Goal: Book appointment/travel/reservation

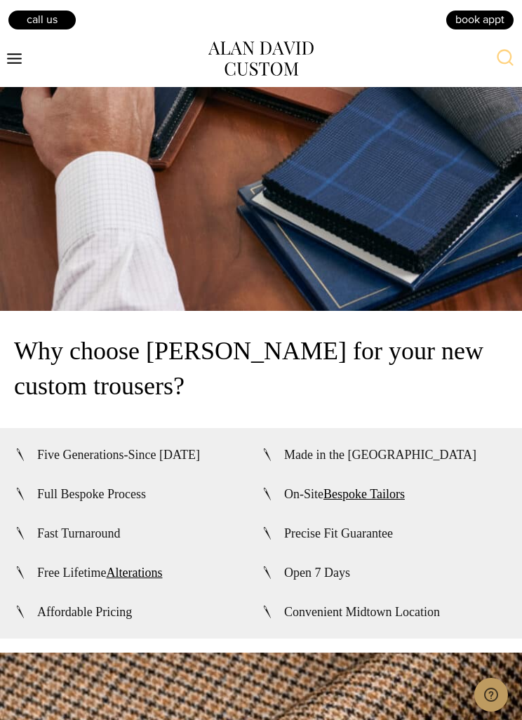
scroll to position [4186, 0]
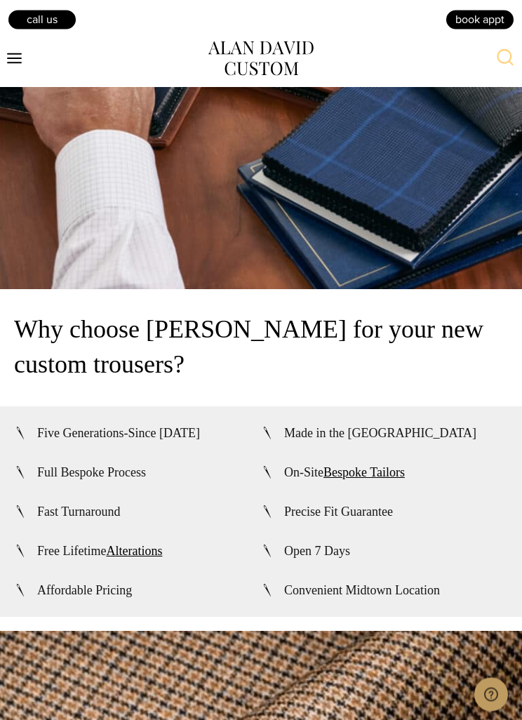
click at [398, 599] on span "Convenient Midtown Location" at bounding box center [362, 590] width 156 height 17
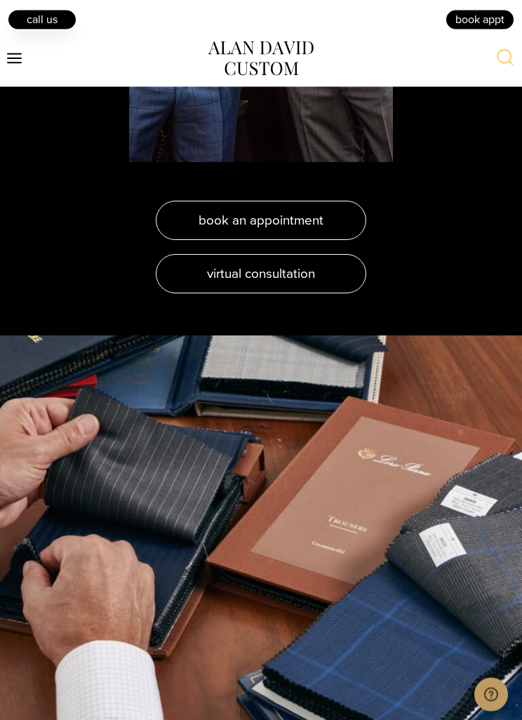
scroll to position [3676, 0]
click at [47, 21] on link "Call Us" at bounding box center [42, 19] width 70 height 21
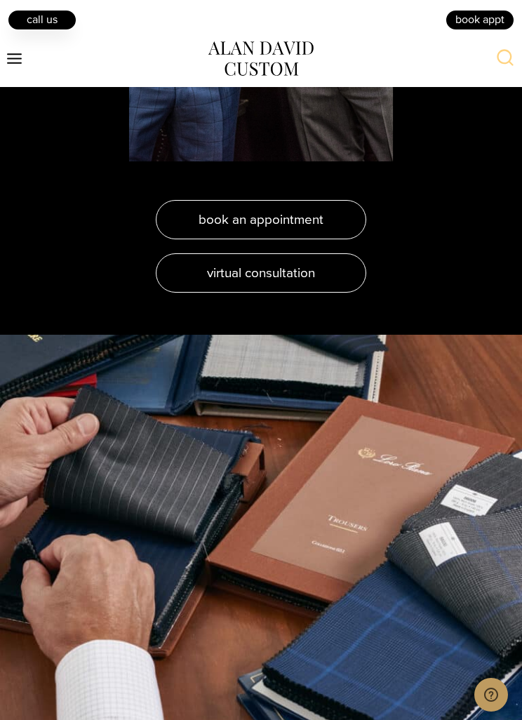
scroll to position [3678, 0]
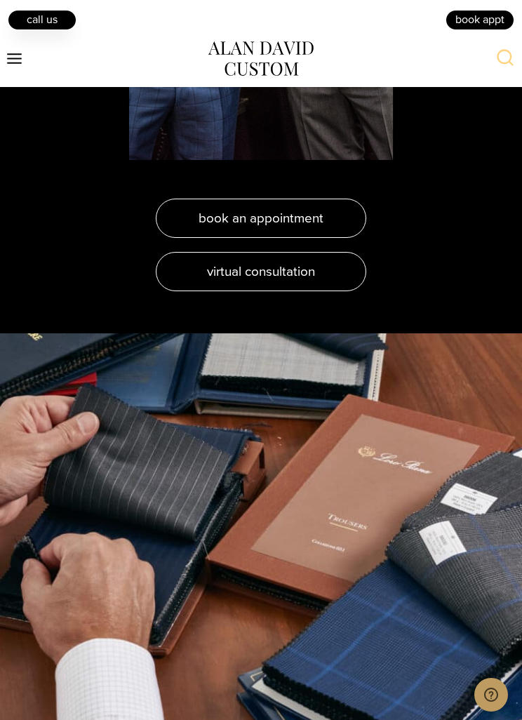
click at [37, 15] on link "Call Us" at bounding box center [42, 19] width 70 height 21
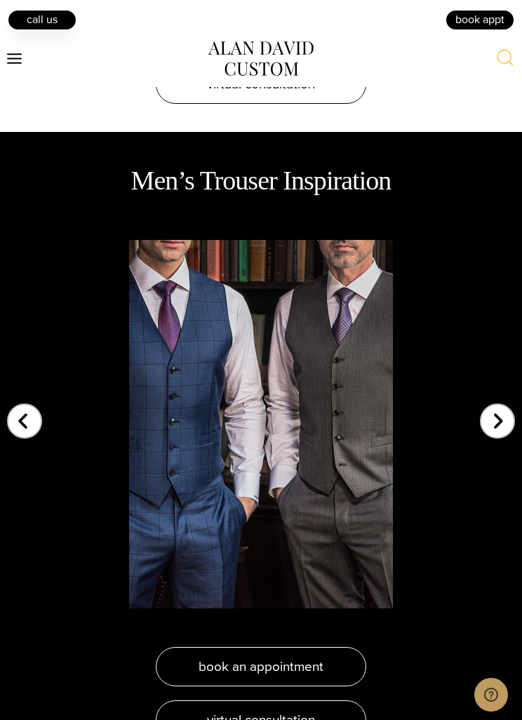
scroll to position [3217, 0]
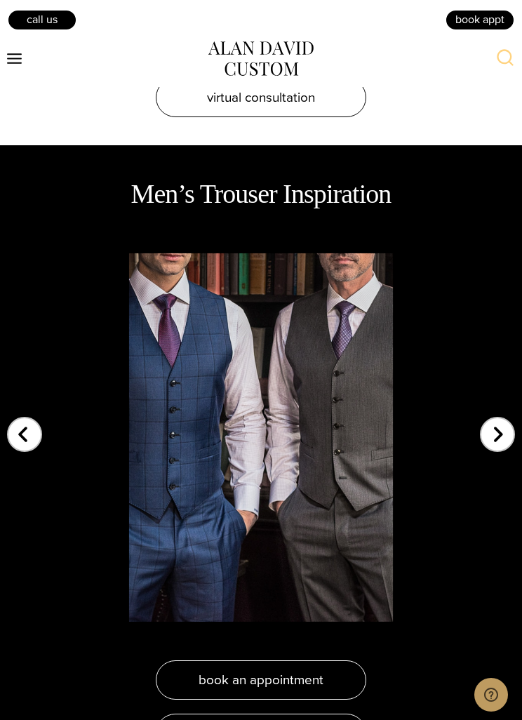
click at [27, 443] on div "Previous slide" at bounding box center [24, 425] width 35 height 35
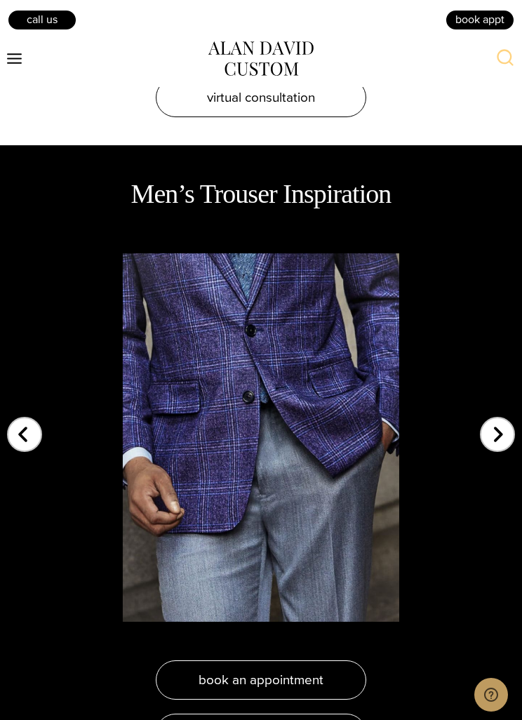
click at [14, 443] on div "Previous slide" at bounding box center [24, 425] width 35 height 35
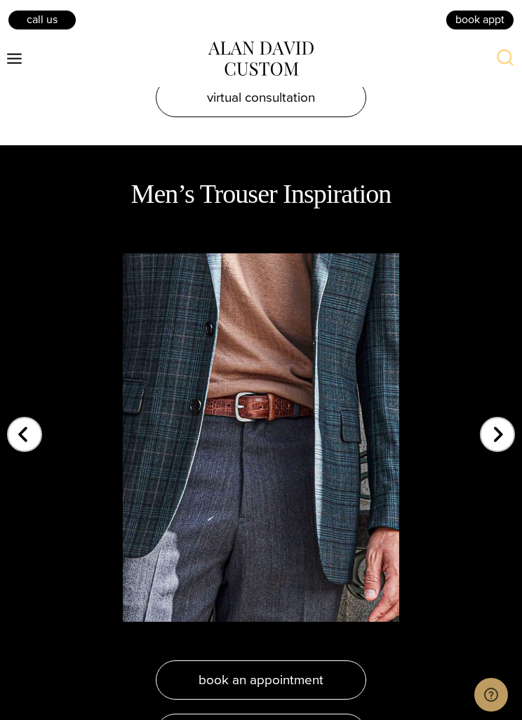
click at [28, 443] on div "Previous slide" at bounding box center [24, 425] width 35 height 35
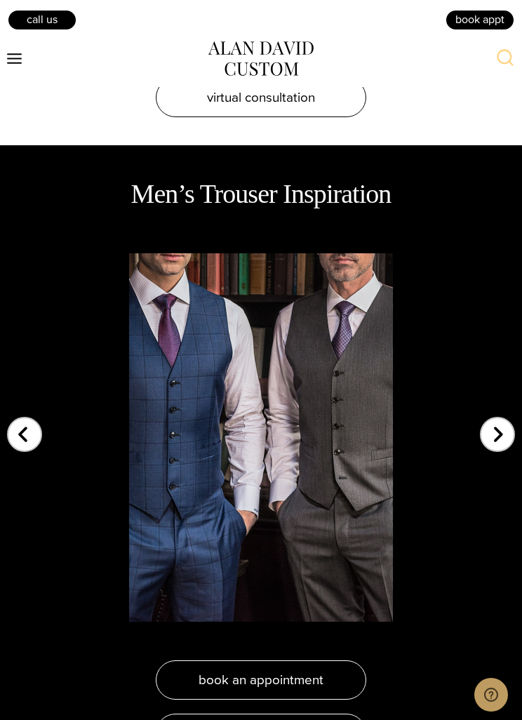
click at [30, 443] on div "Previous slide" at bounding box center [24, 425] width 35 height 35
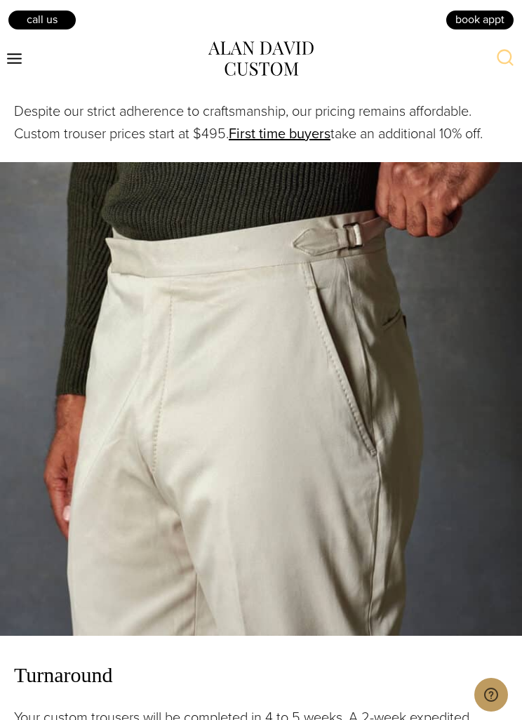
scroll to position [2449, 0]
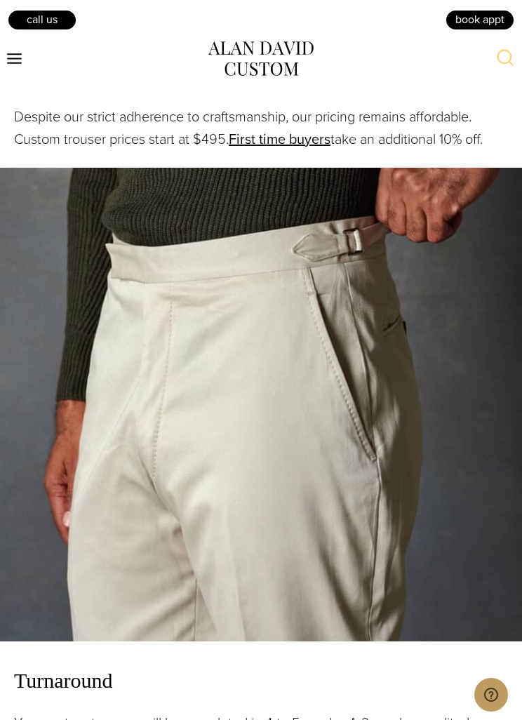
click at [289, 149] on link "First time buyers" at bounding box center [280, 138] width 102 height 21
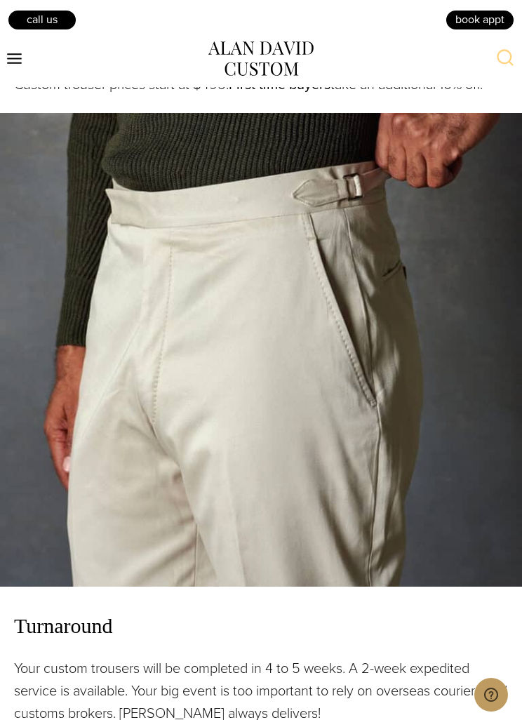
scroll to position [2504, 0]
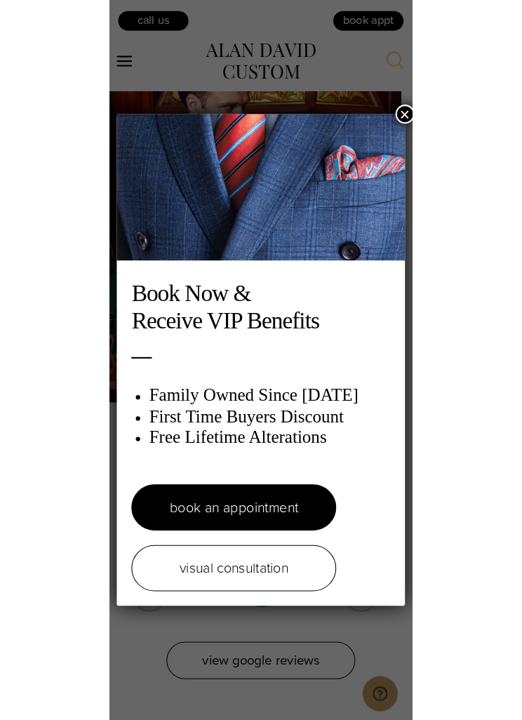
scroll to position [1992, 0]
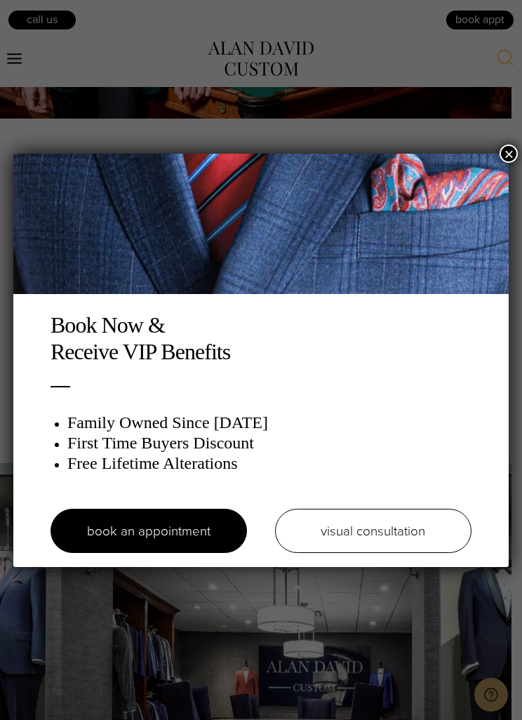
click at [494, 158] on img at bounding box center [261, 224] width 496 height 140
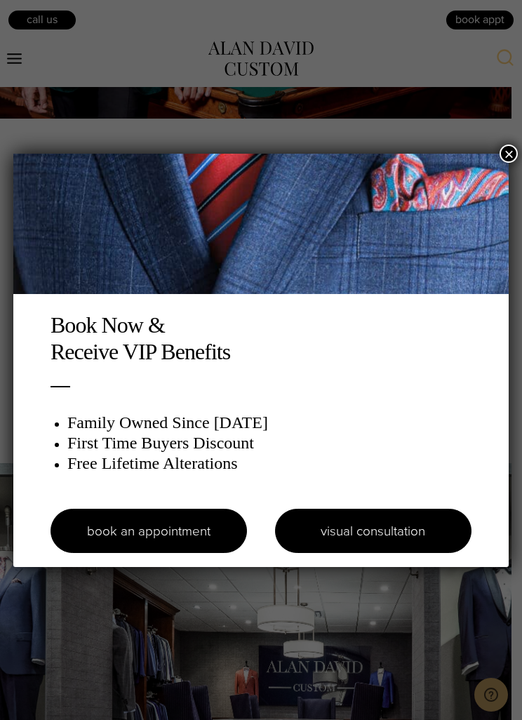
click at [402, 516] on link "visual consultation" at bounding box center [373, 530] width 196 height 44
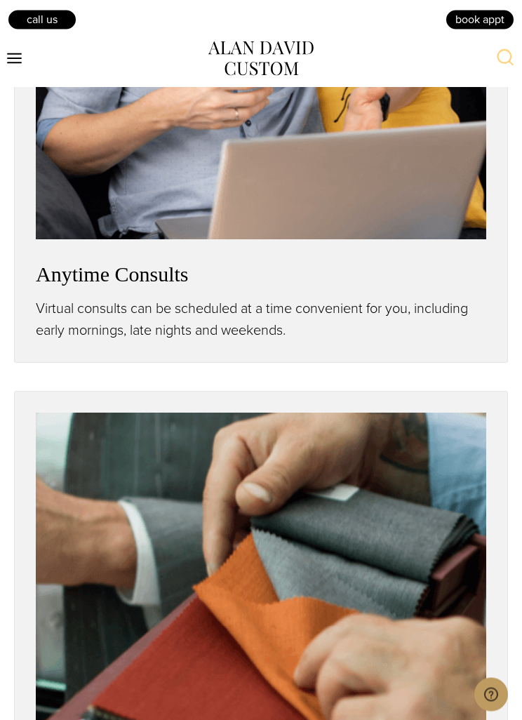
scroll to position [1618, 0]
